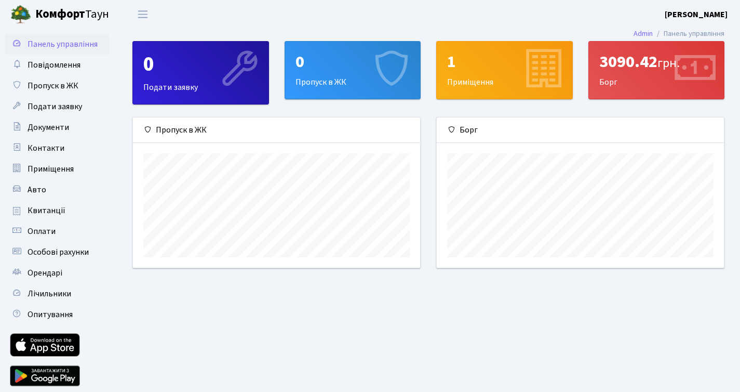
scroll to position [150, 287]
click at [45, 184] on link "Авто" at bounding box center [57, 189] width 104 height 21
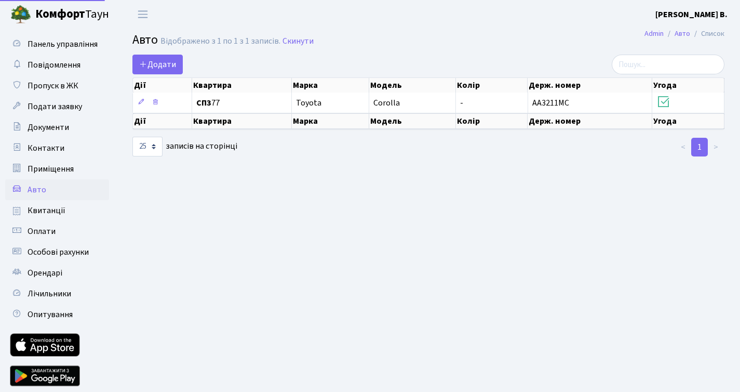
select select "25"
click at [44, 202] on link "Квитанції" at bounding box center [57, 210] width 104 height 21
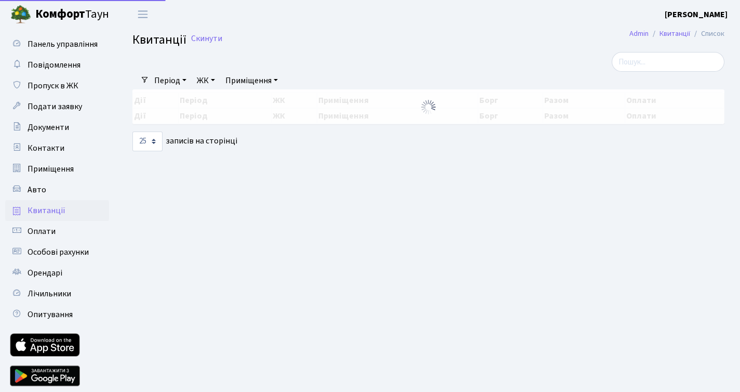
select select "25"
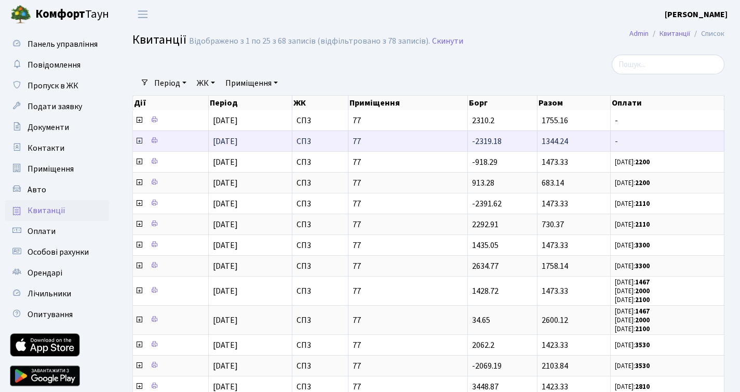
click at [139, 141] on icon at bounding box center [139, 141] width 8 height 8
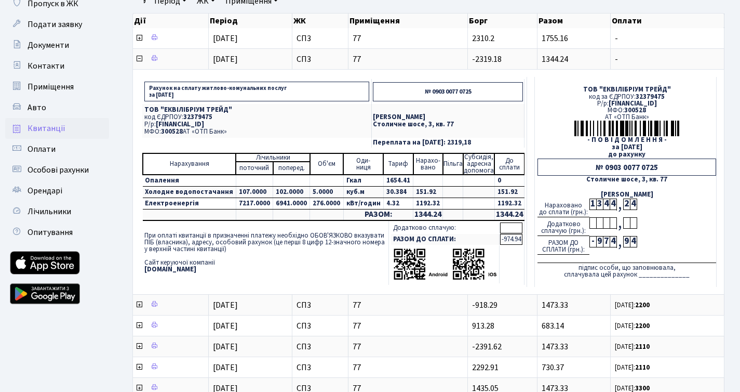
scroll to position [75, 0]
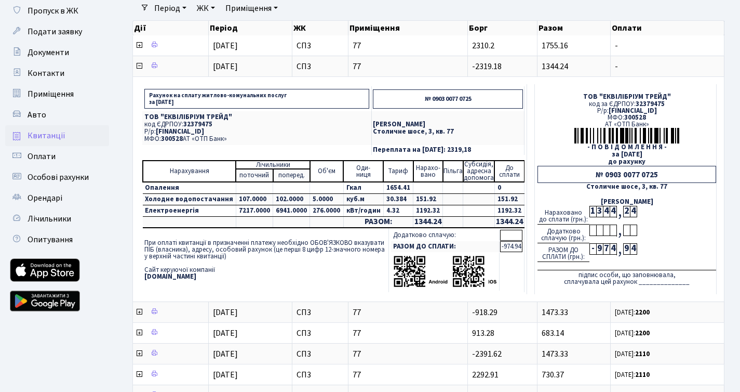
click at [139, 82] on div "Рахунок на сплату житлово-комунальних послуг за липень 2025 року № 0903 0077 07…" at bounding box center [428, 189] width 587 height 220
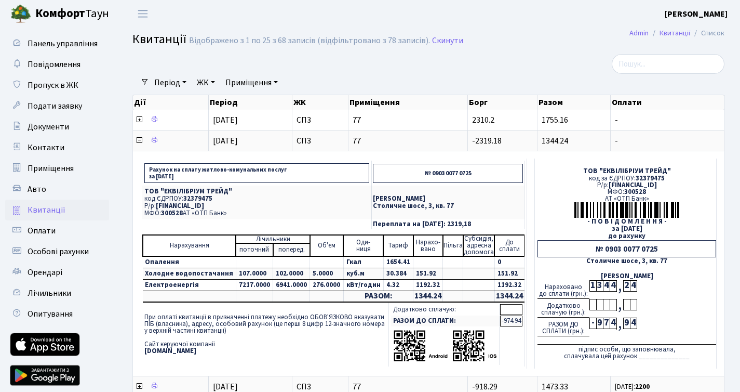
scroll to position [0, 0]
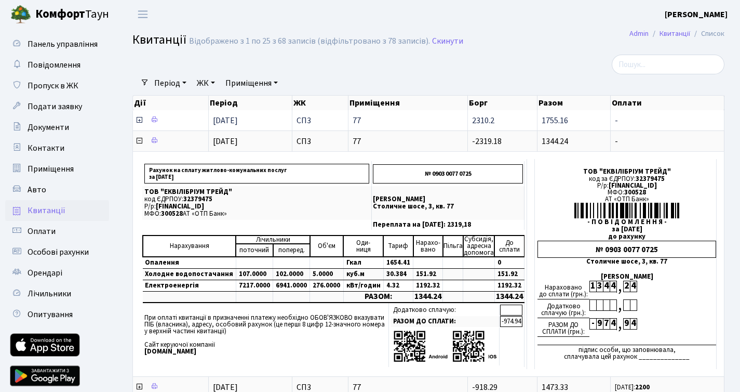
click at [141, 116] on icon at bounding box center [139, 120] width 8 height 8
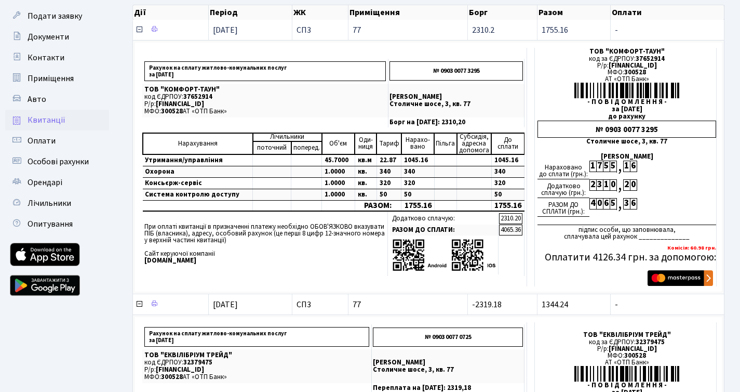
scroll to position [90, 0]
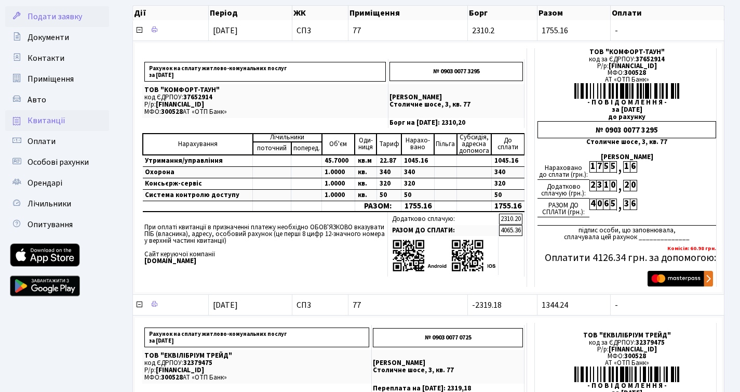
click at [67, 17] on span "Подати заявку" at bounding box center [55, 16] width 55 height 11
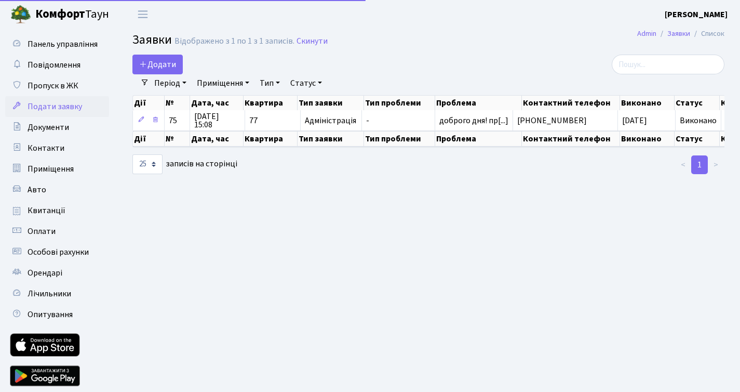
select select "25"
click at [46, 37] on link "Панель управління" at bounding box center [57, 44] width 104 height 21
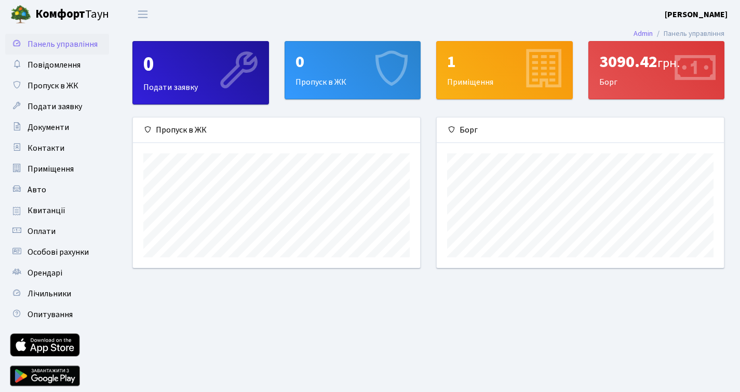
scroll to position [150, 287]
drag, startPoint x: 601, startPoint y: 59, endPoint x: 630, endPoint y: 59, distance: 29.1
click at [630, 59] on div "3090.42 грн." at bounding box center [657, 62] width 115 height 20
click at [633, 61] on div "3090.42 грн." at bounding box center [657, 62] width 115 height 20
copy div "3090"
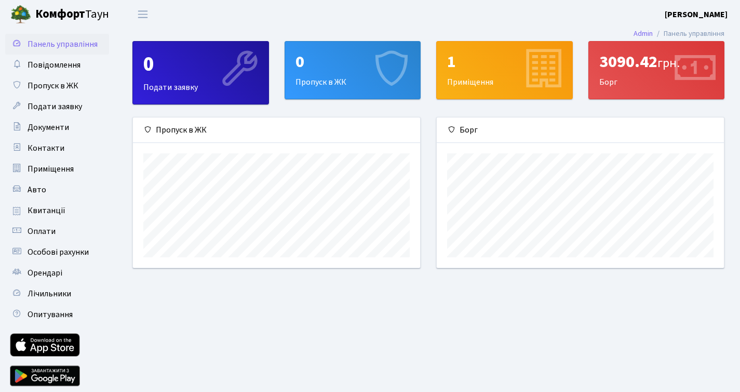
click at [307, 290] on main "Admin Панель управління 0 Подати заявку 0 Пропуск в [GEOGRAPHIC_DATA] 1 Приміще…" at bounding box center [428, 214] width 623 height 371
